Goal: Check status: Check status

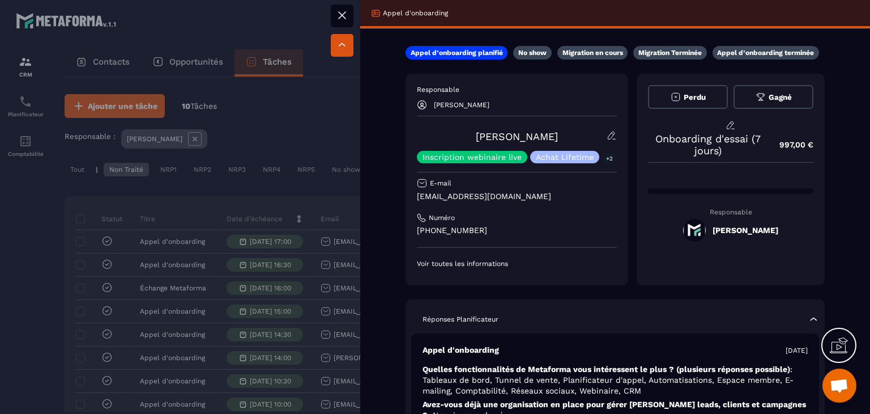
scroll to position [113, 0]
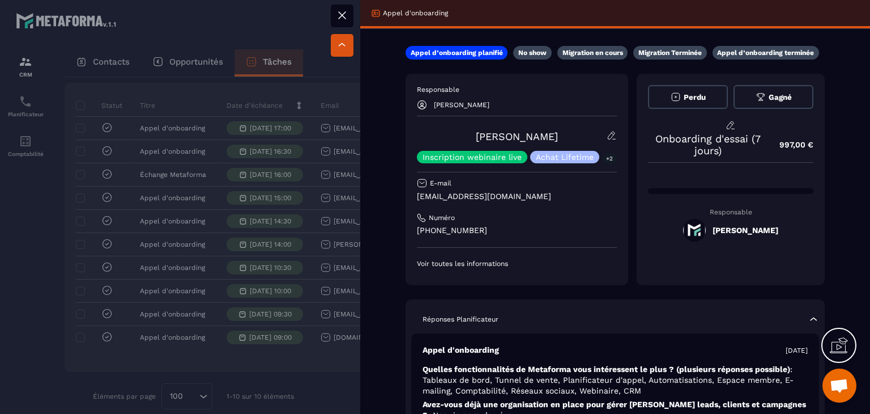
click at [348, 308] on div at bounding box center [435, 207] width 870 height 414
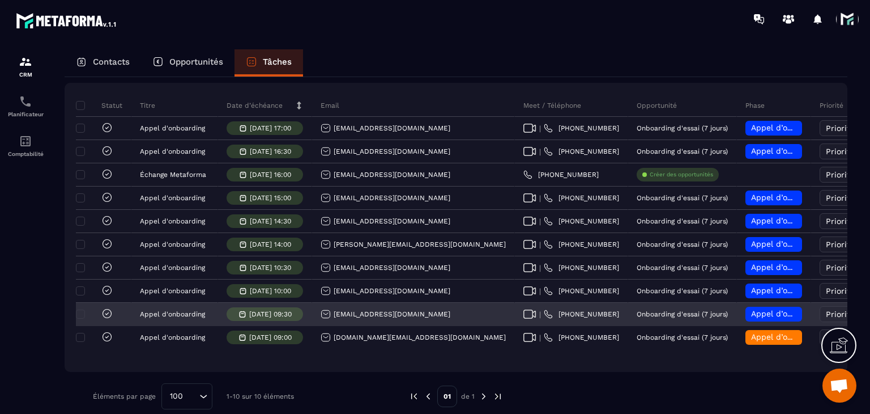
click at [523, 318] on icon at bounding box center [529, 313] width 13 height 9
click at [370, 319] on div "[EMAIL_ADDRESS][DOMAIN_NAME]" at bounding box center [386, 314] width 130 height 10
